Goal: Navigation & Orientation: Go to known website

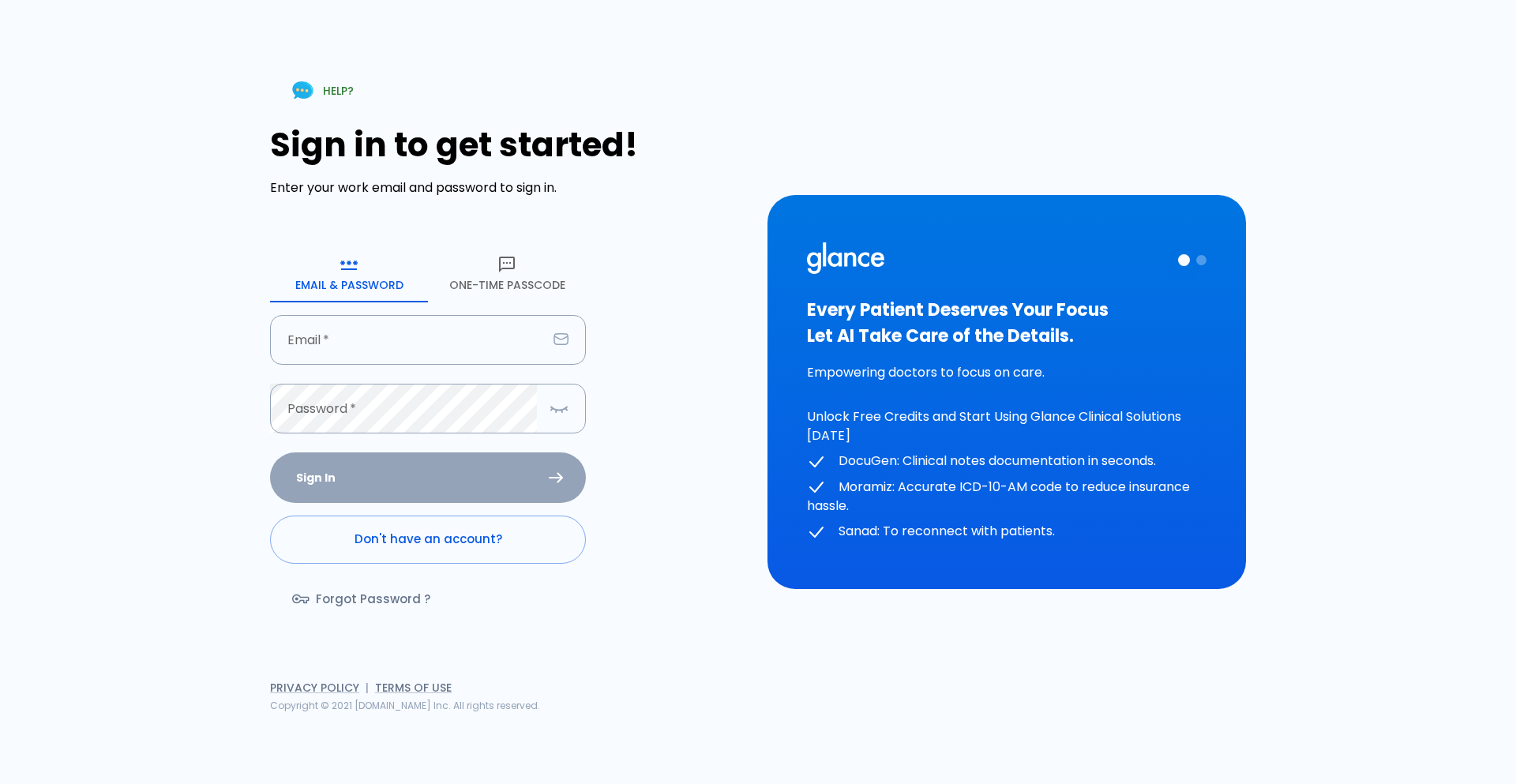
click at [75, 232] on div "HELP? Sign in to get started! Enter your work email and password to sign in. Em…" at bounding box center [758, 392] width 1516 height 784
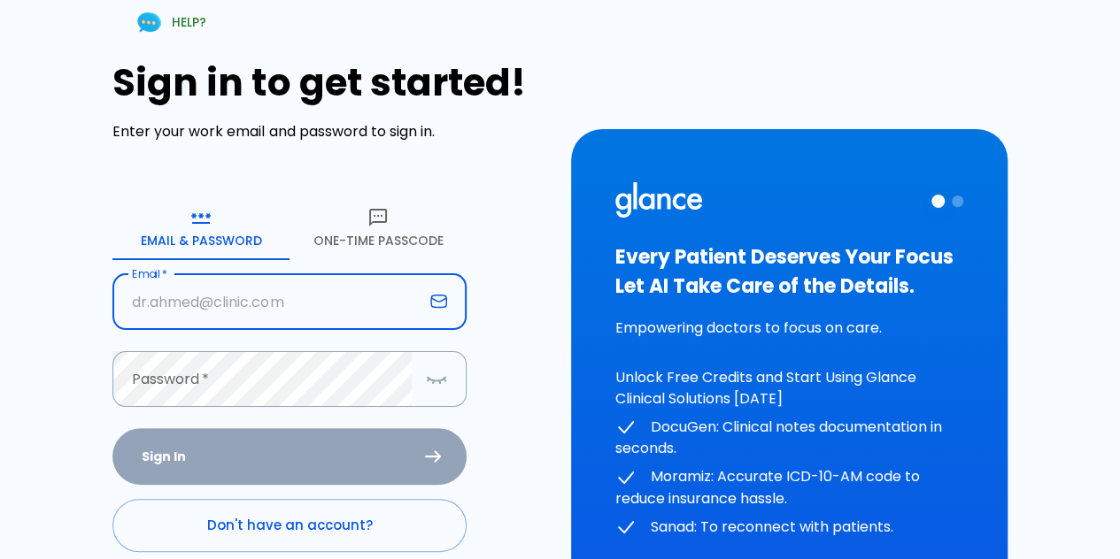
click at [241, 312] on input "Email   *" at bounding box center [267, 302] width 311 height 56
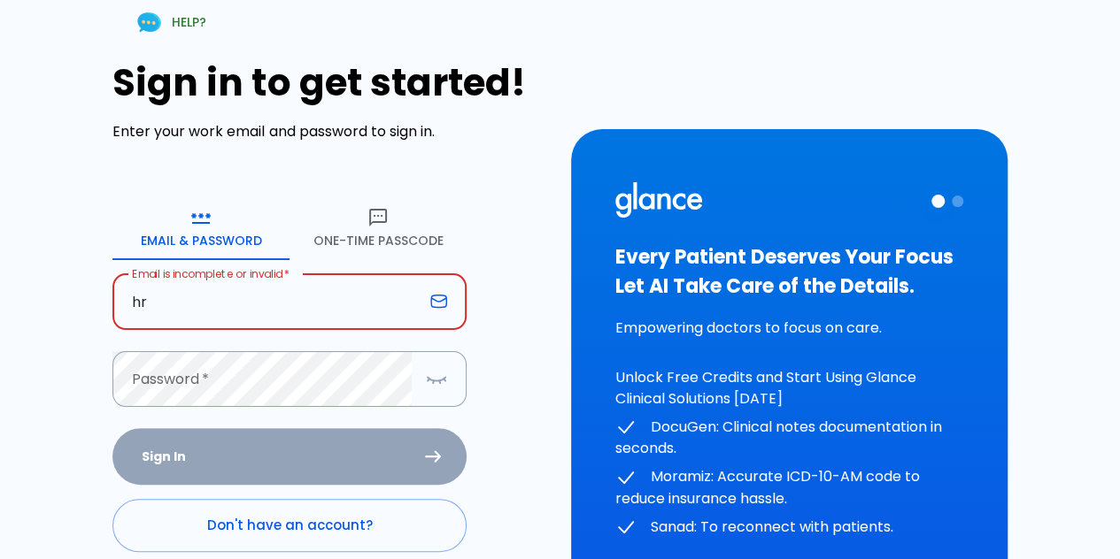
click at [374, 282] on input "hr" at bounding box center [267, 302] width 311 height 56
type input "hr"
click at [388, 239] on button "One-Time Passcode" at bounding box center [377, 229] width 177 height 64
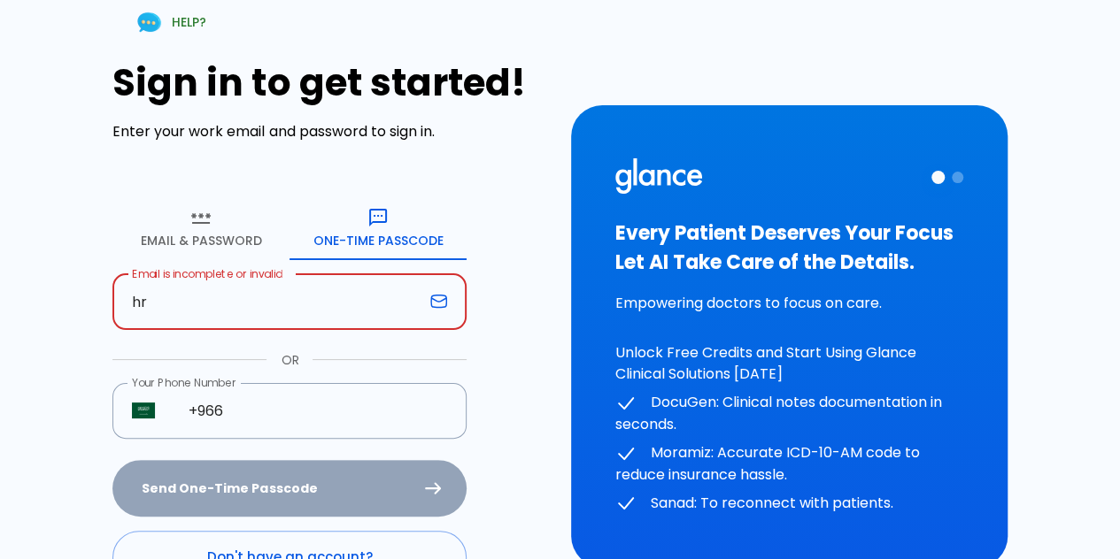
click at [308, 295] on input "hr" at bounding box center [267, 302] width 311 height 56
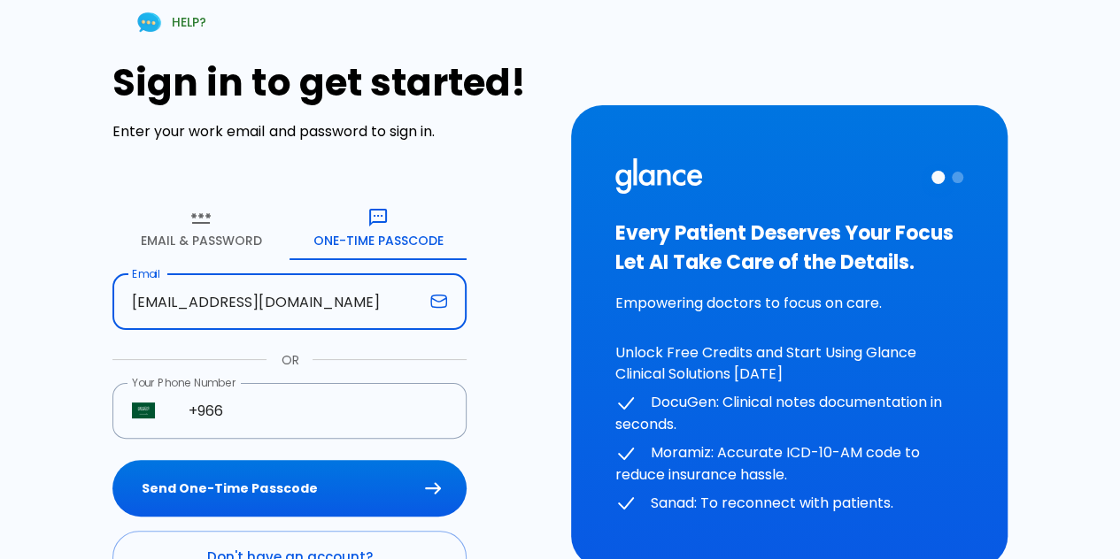
type input "[EMAIL_ADDRESS][DOMAIN_NAME]"
click at [112, 460] on button "Send One-Time Passcode" at bounding box center [289, 489] width 354 height 58
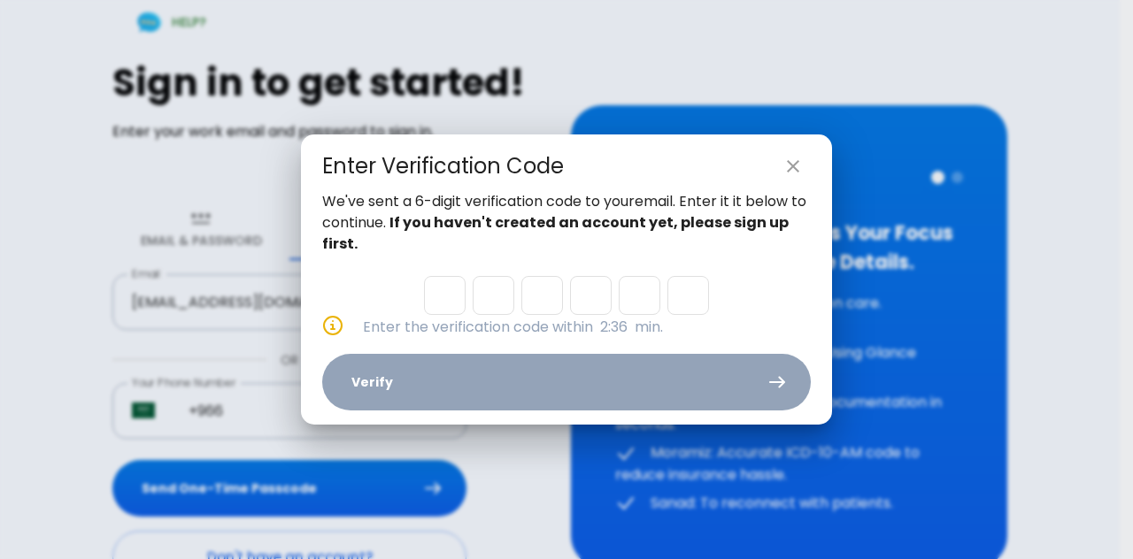
paste input "8"
type input "4"
type input "6"
type input "7"
type input "6"
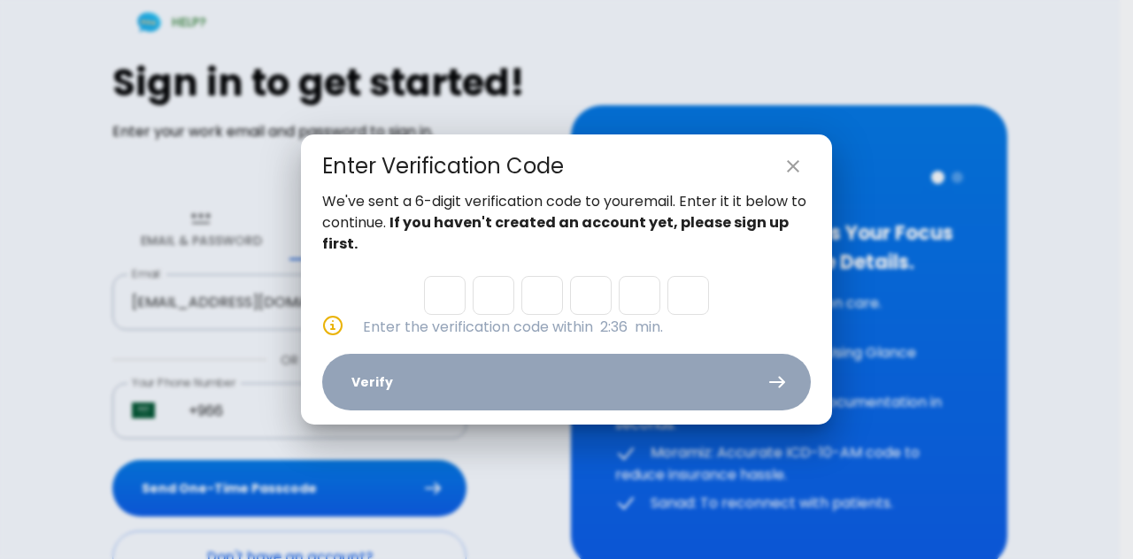
type input "4"
type input "8"
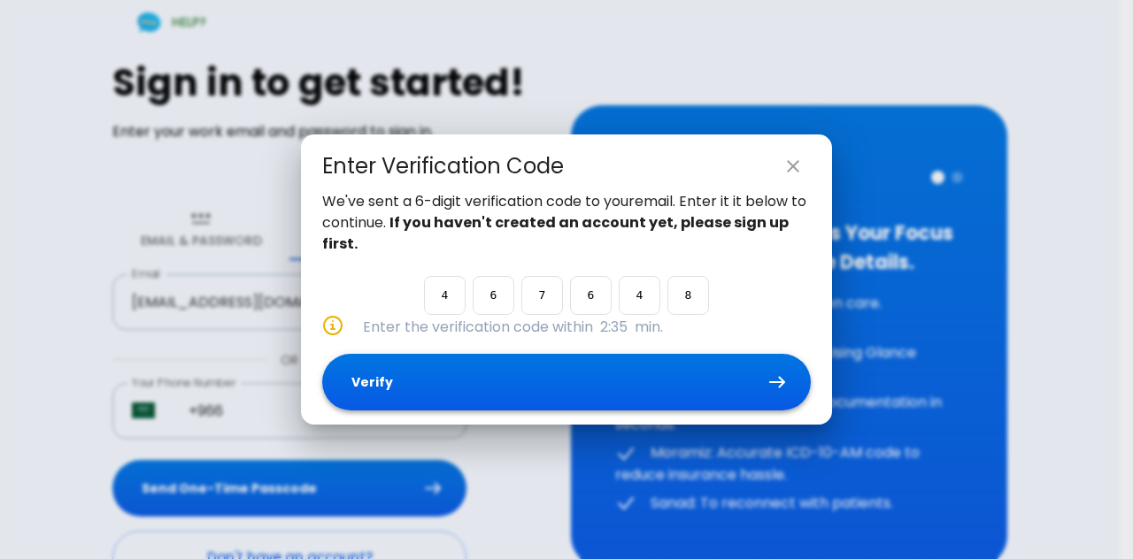
click at [526, 381] on button "Verify" at bounding box center [566, 383] width 489 height 58
